Goal: Find specific page/section: Find specific page/section

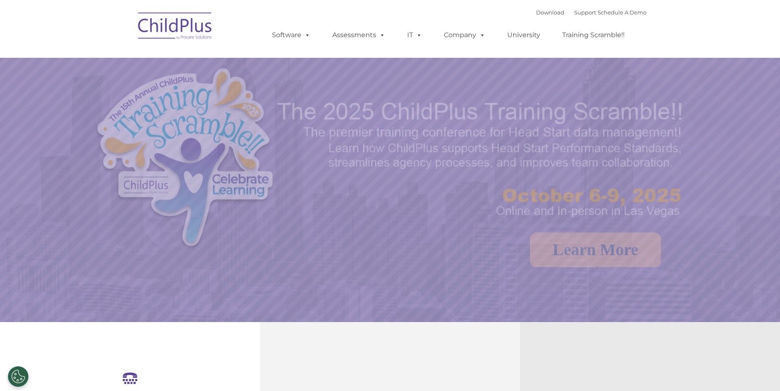
select select "MEDIUM"
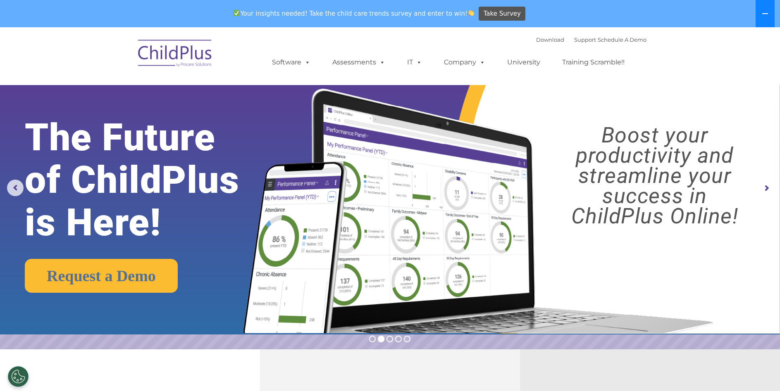
click at [758, 17] on button at bounding box center [765, 13] width 19 height 27
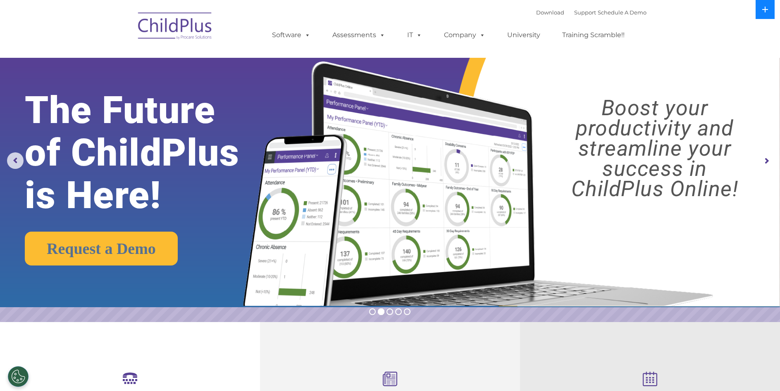
click at [758, 17] on button at bounding box center [765, 9] width 19 height 19
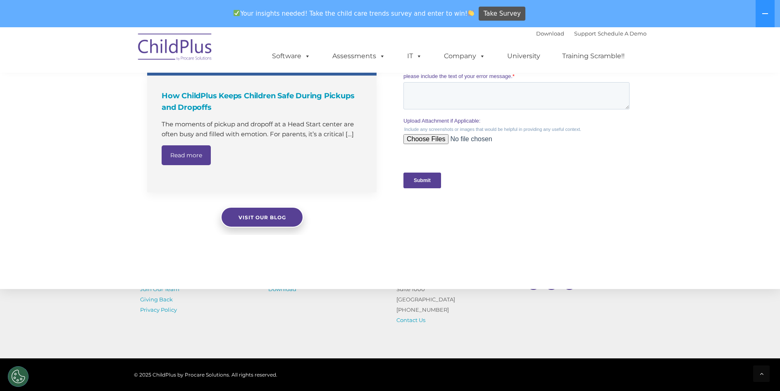
scroll to position [833, 0]
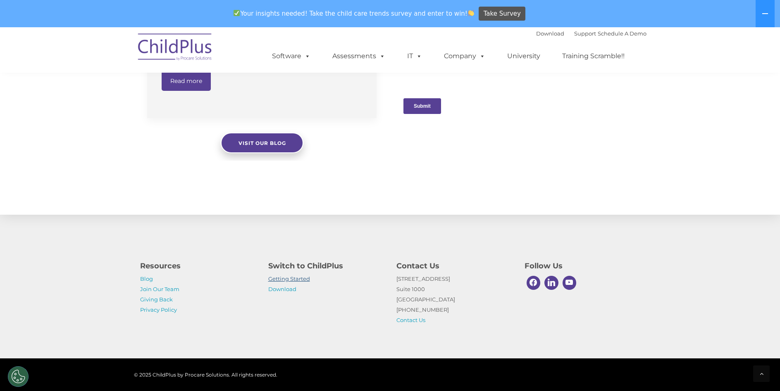
click at [307, 281] on link "Getting Started" at bounding box center [289, 279] width 42 height 7
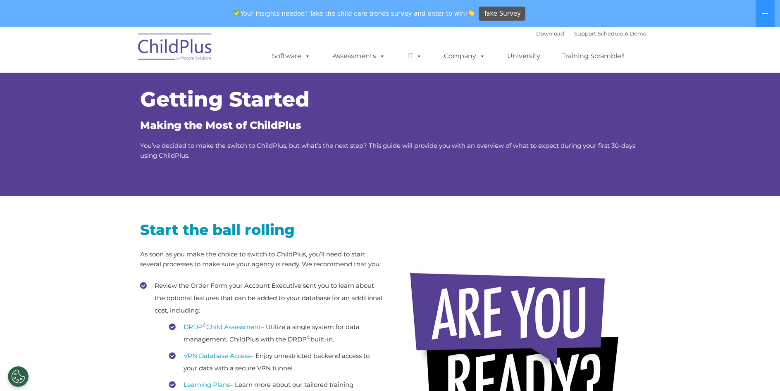
click at [175, 49] on img at bounding box center [175, 48] width 83 height 41
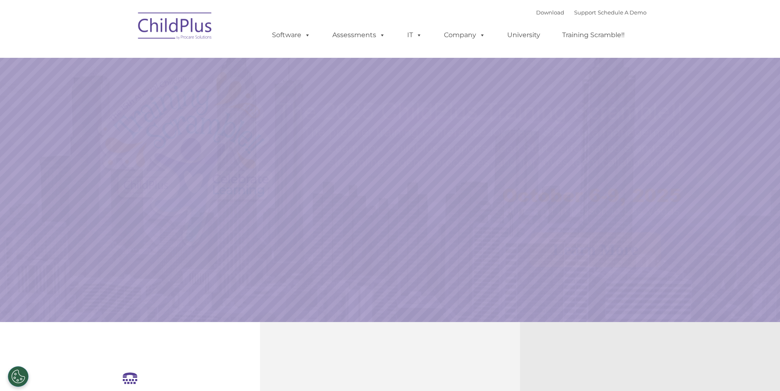
select select "MEDIUM"
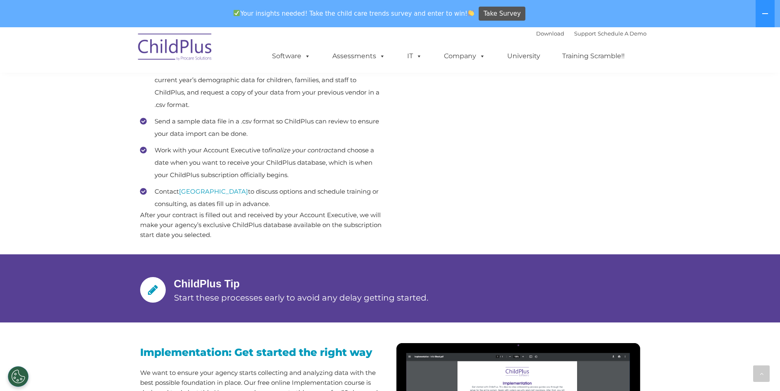
scroll to position [534, 0]
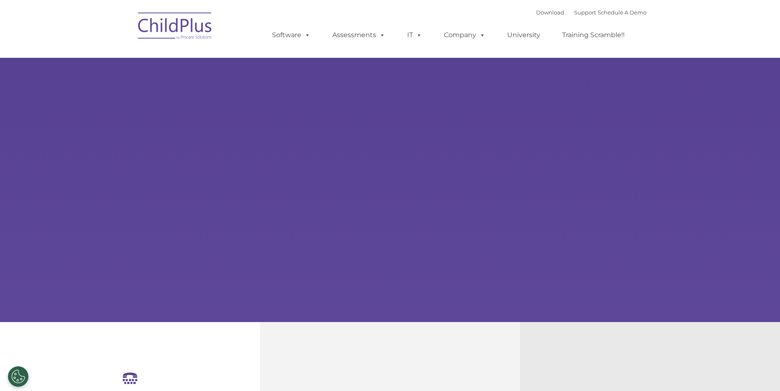
select select "MEDIUM"
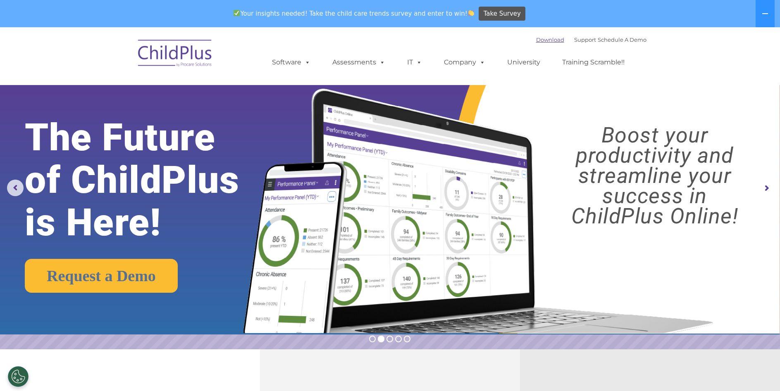
click at [536, 40] on link "Download" at bounding box center [550, 39] width 28 height 7
